Goal: Check status

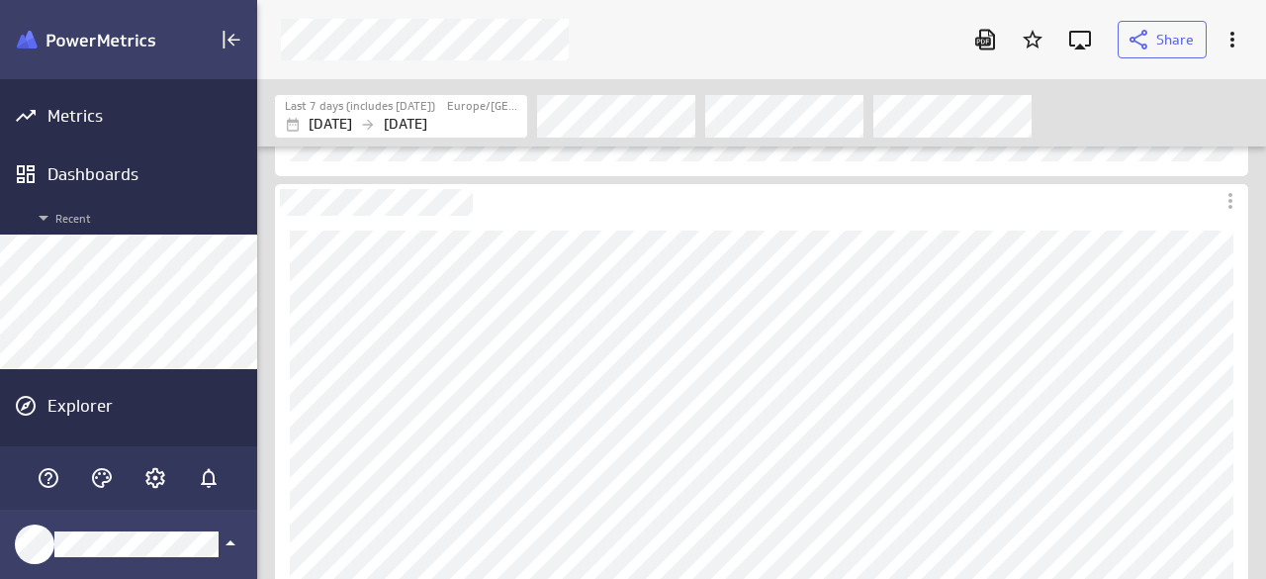
scroll to position [609, 1039]
